Goal: Use online tool/utility: Utilize a website feature to perform a specific function

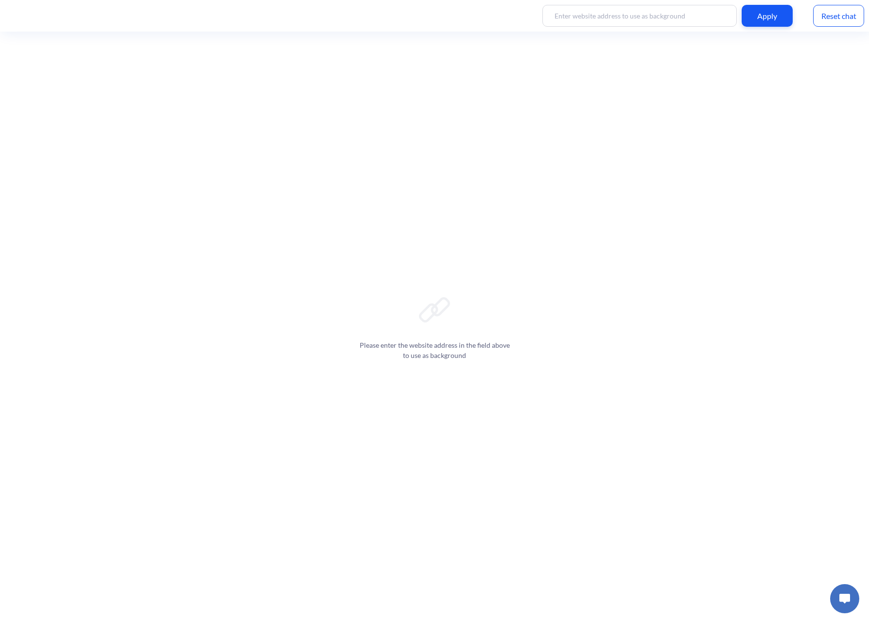
click at [457, 276] on div "Please enter the website address in the field above to use as background" at bounding box center [434, 327] width 869 height 591
click at [612, 22] on input at bounding box center [640, 16] width 194 height 22
click at [756, 19] on div "Apply" at bounding box center [767, 16] width 51 height 22
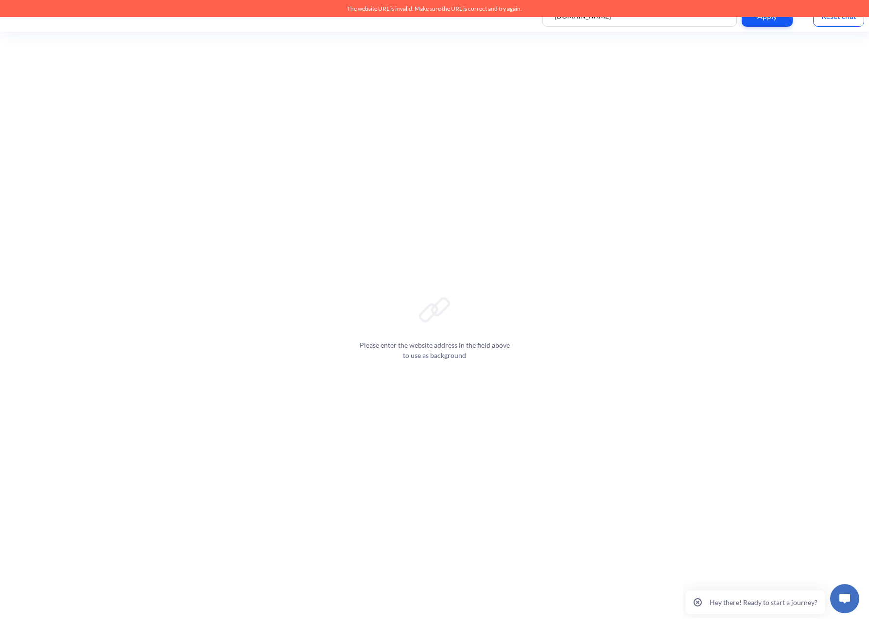
click at [248, 184] on div "Please enter the website address in the field above to use as background" at bounding box center [434, 327] width 869 height 591
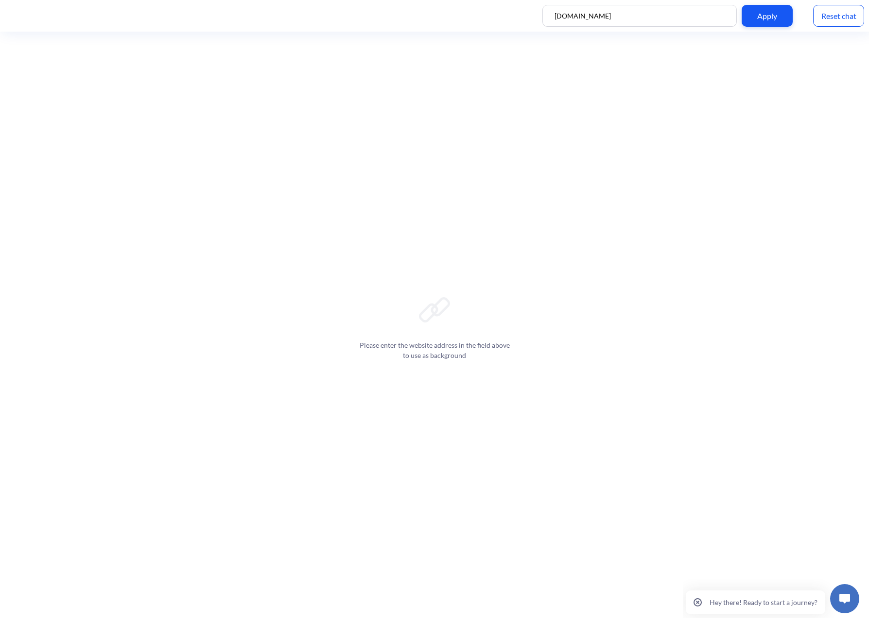
click at [567, 16] on input "www.legalsoft.com" at bounding box center [640, 16] width 194 height 22
drag, startPoint x: 571, startPoint y: 16, endPoint x: 335, endPoint y: 70, distance: 242.4
click at [336, 67] on div "www.legalsoft.com Apply Reset chat Please enter the website address in the fiel…" at bounding box center [434, 311] width 869 height 623
type input "legalsoft.com"
click at [837, 22] on div "Reset chat" at bounding box center [838, 16] width 51 height 22
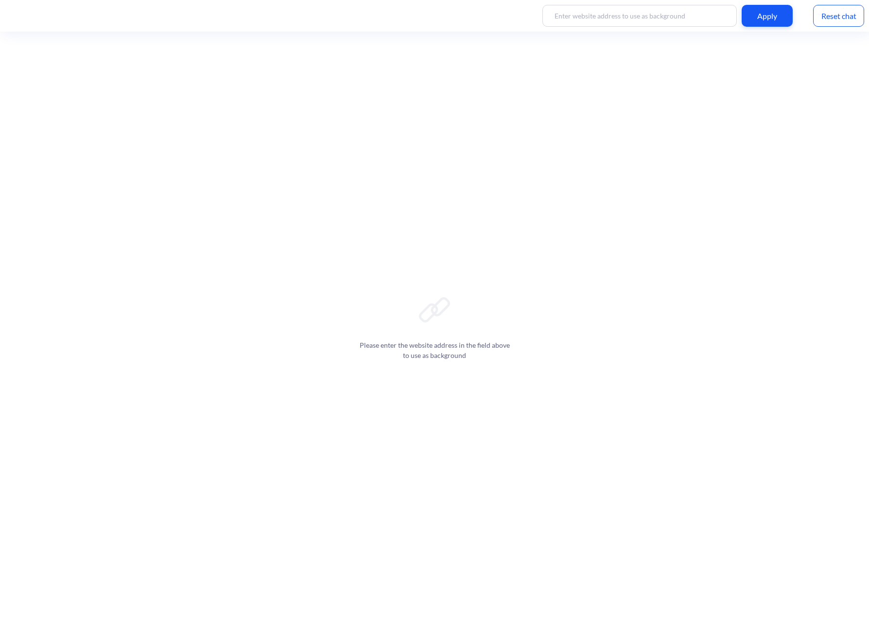
click at [839, 10] on div "Reset chat" at bounding box center [838, 16] width 51 height 22
click at [658, 16] on input at bounding box center [640, 16] width 194 height 22
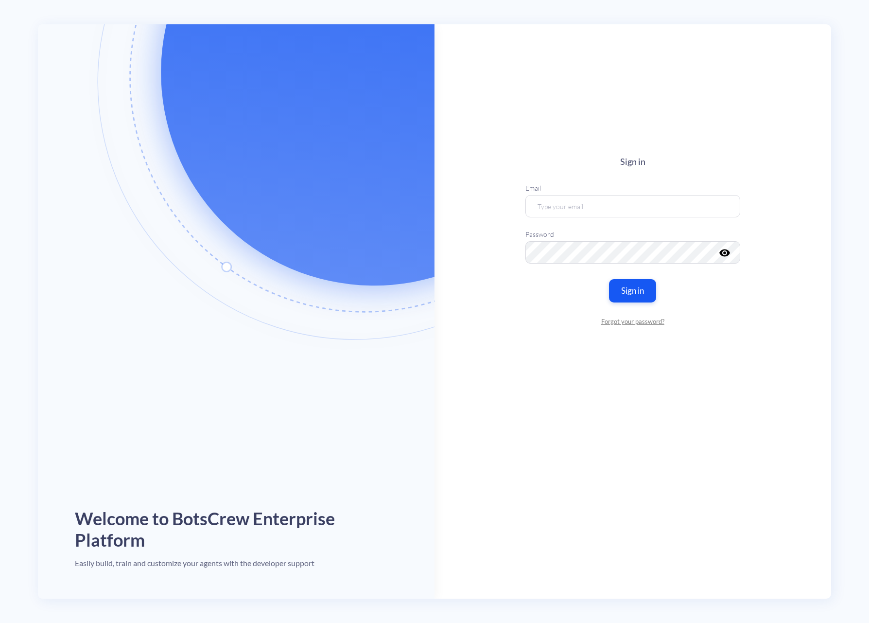
click at [204, 79] on article "Welcome to BotsCrew Enterprise Platform Easily build, train and customize your …" at bounding box center [236, 311] width 385 height 574
